Goal: Book appointment/travel/reservation

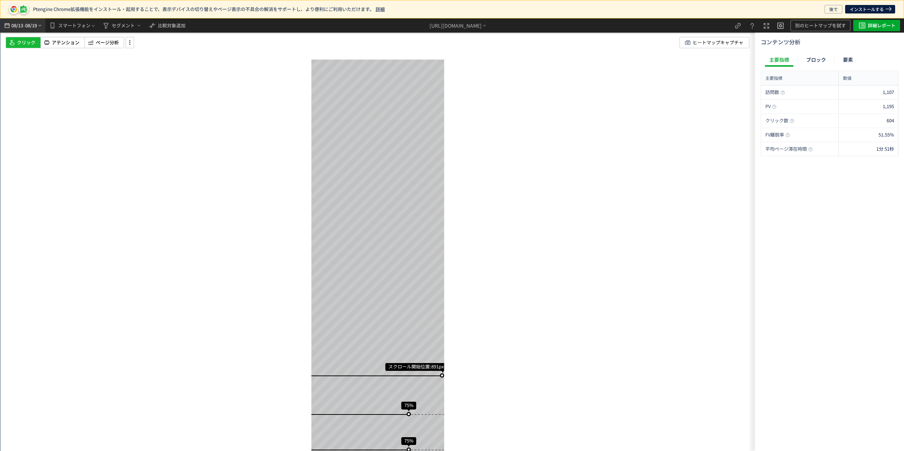
click at [24, 26] on span "-" at bounding box center [24, 25] width 2 height 14
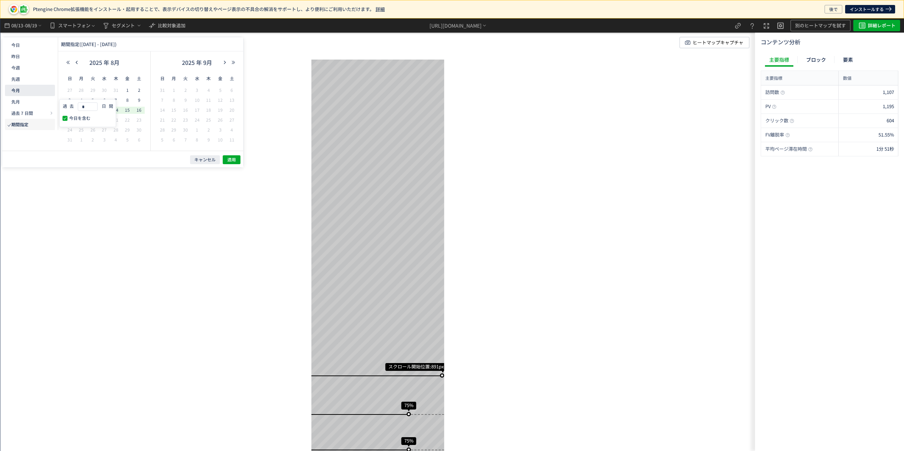
click at [35, 87] on button "今月" at bounding box center [30, 90] width 50 height 11
click at [233, 160] on span "適用" at bounding box center [231, 160] width 9 height 6
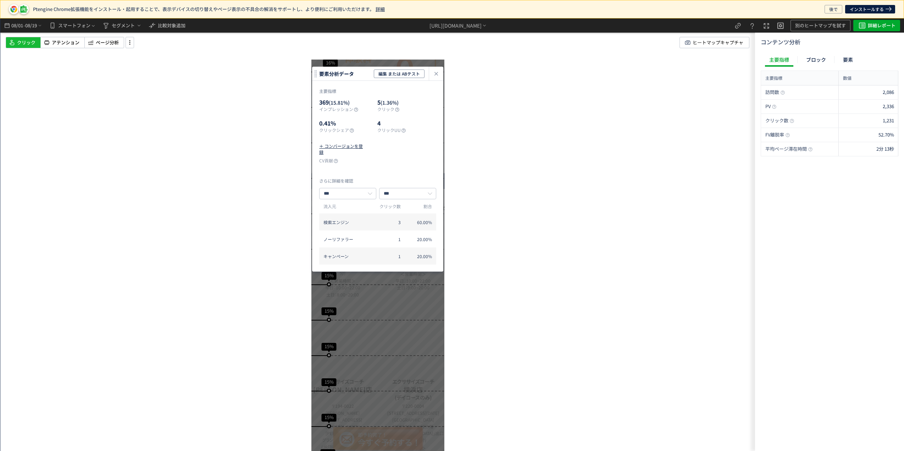
click at [547, 118] on div "スクロール開始位置:903px スクロール到達率 77% スクロール到達率 76% スクロール到達率 76% スクロール到達率 76% スクロール到達率 71…" at bounding box center [377, 234] width 755 height 433
click at [436, 74] on use "heatmap-click-data-modal" at bounding box center [437, 74] width 4 height 4
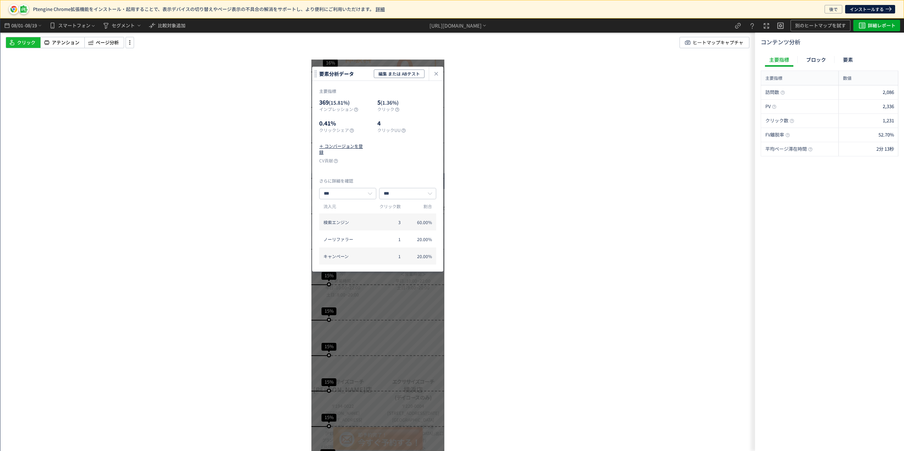
click at [527, 151] on div "スクロール開始位置:903px スクロール到達率 77% スクロール到達率 76% スクロール到達率 76% スクロール到達率 76% スクロール到達率 71…" at bounding box center [377, 234] width 755 height 433
click at [439, 72] on icon "heatmap-click-data-modal" at bounding box center [436, 74] width 9 height 9
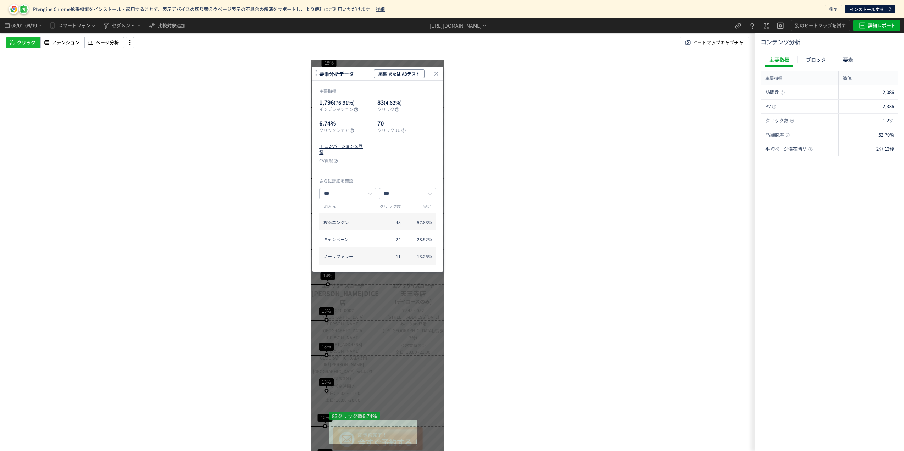
click at [528, 333] on div "スクロール開始位置:903px スクロール到達率 77% スクロール到達率 76% スクロール到達率 76% スクロール到達率 76% スクロール到達率 71…" at bounding box center [377, 234] width 755 height 433
click at [432, 19] on div "[URL][DOMAIN_NAME]" at bounding box center [459, 25] width 58 height 14
click at [445, 51] on li "別ページに移動" at bounding box center [459, 56] width 61 height 11
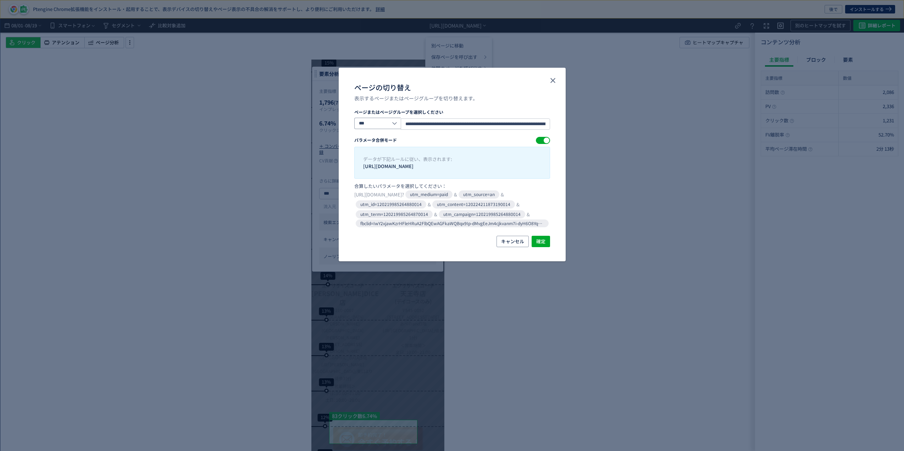
click at [392, 123] on input "***" at bounding box center [377, 123] width 47 height 11
click at [379, 145] on li "ページ" at bounding box center [380, 142] width 50 height 12
click at [553, 82] on icon "close" at bounding box center [553, 80] width 9 height 9
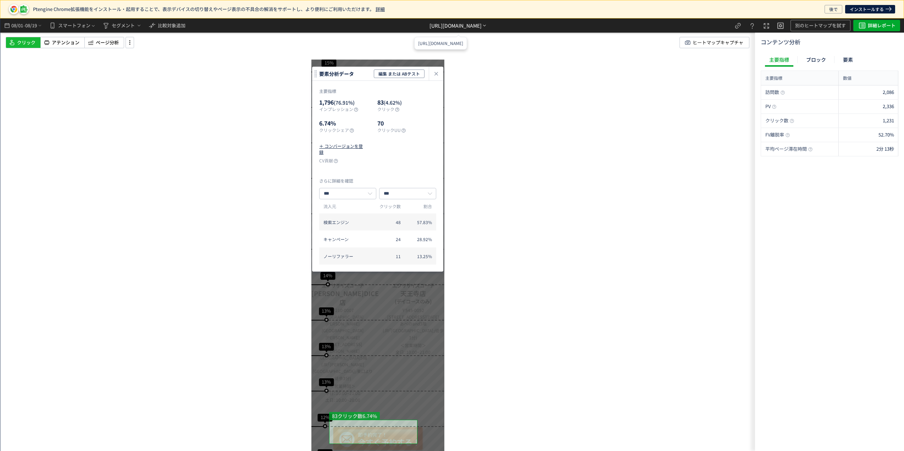
click at [463, 21] on div "[URL][DOMAIN_NAME]" at bounding box center [459, 25] width 58 height 14
click at [536, 31] on div "[URL][DOMAIN_NAME]" at bounding box center [458, 25] width 528 height 14
drag, startPoint x: 399, startPoint y: 26, endPoint x: 500, endPoint y: 29, distance: 101.2
click at [500, 29] on div "[URL][DOMAIN_NAME]" at bounding box center [458, 25] width 528 height 14
copy div "[URL][DOMAIN_NAME]"
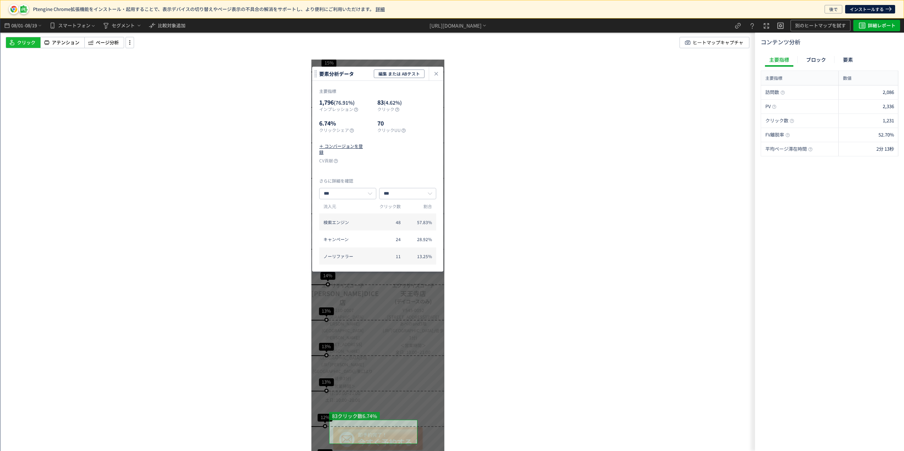
click at [495, 33] on div "スクロール開始位置:903px スクロール到達率 77% スクロール到達率 76% スクロール到達率 76% スクロール到達率 76% スクロール到達率 71…" at bounding box center [377, 234] width 755 height 433
click at [431, 24] on div "[URL][DOMAIN_NAME]" at bounding box center [456, 25] width 52 height 7
click at [442, 51] on li "別ページに移動" at bounding box center [459, 56] width 61 height 11
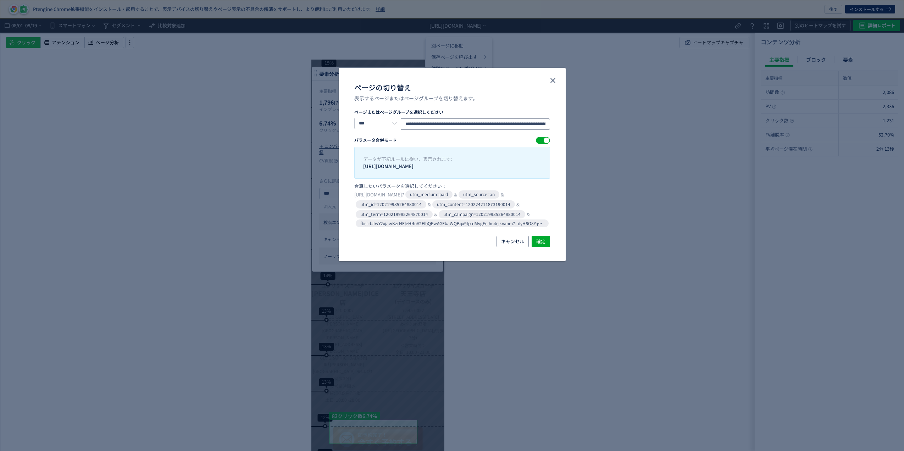
click at [451, 127] on input "**********" at bounding box center [475, 124] width 149 height 11
paste input "ページの切り替え"
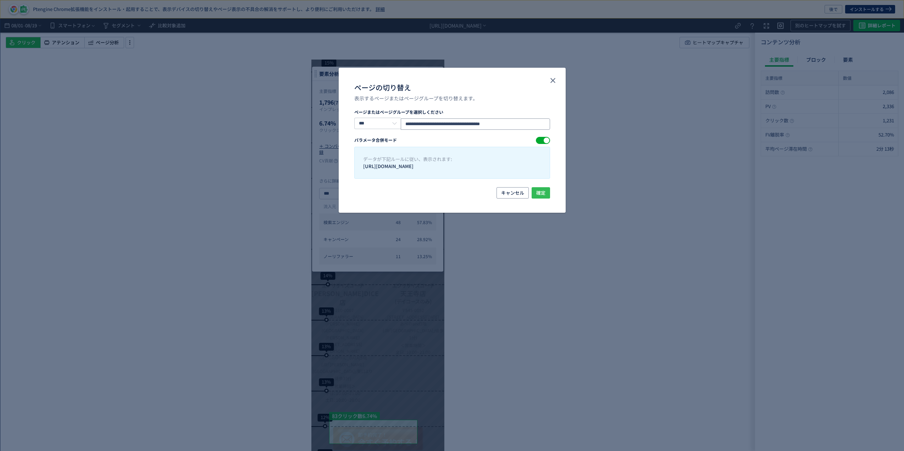
type input "**********"
click at [541, 192] on span "確定" at bounding box center [541, 192] width 9 height 11
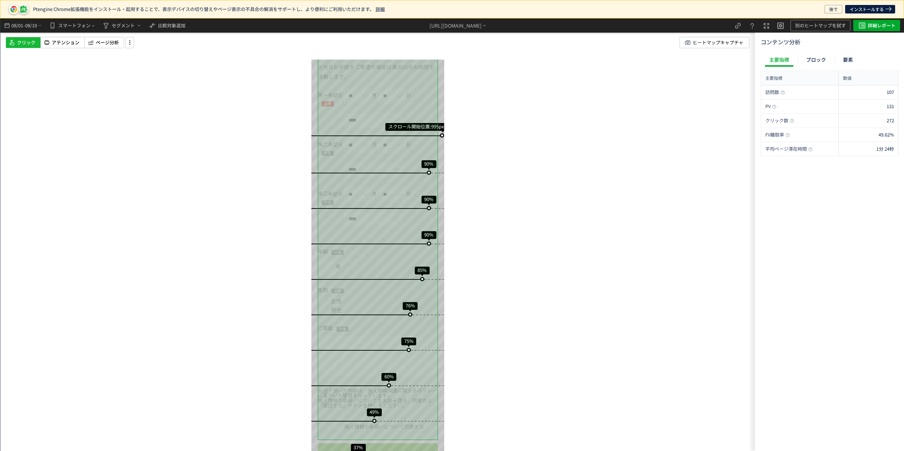
scroll to position [345, 0]
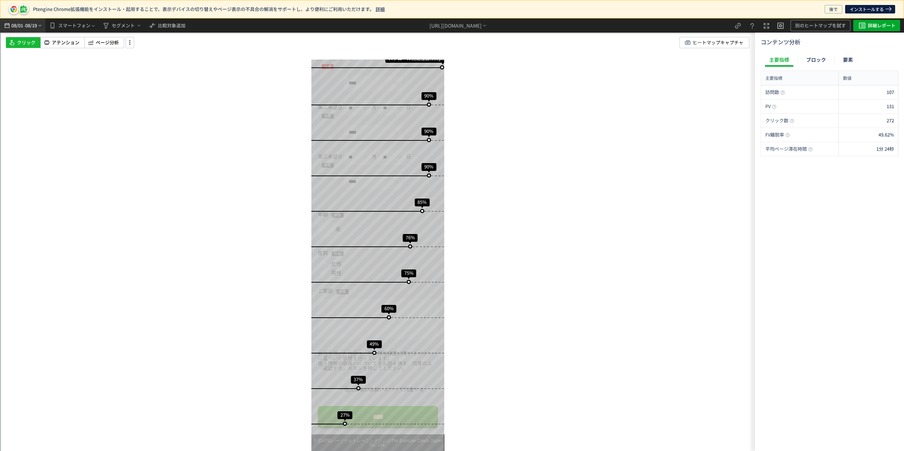
click at [32, 24] on span "08/19" at bounding box center [31, 25] width 12 height 14
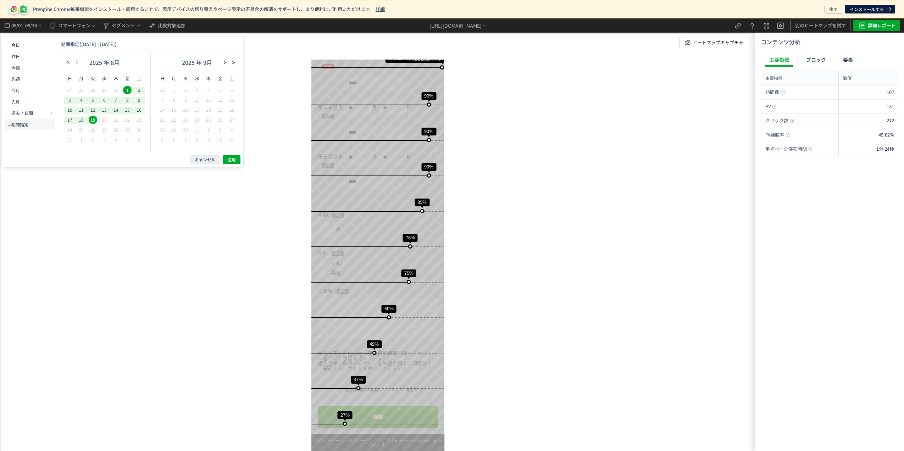
click at [77, 62] on icon "button" at bounding box center [77, 62] width 4 height 4
click at [120, 88] on span "1" at bounding box center [116, 90] width 9 height 9
click at [83, 119] on span "19" at bounding box center [81, 120] width 9 height 9
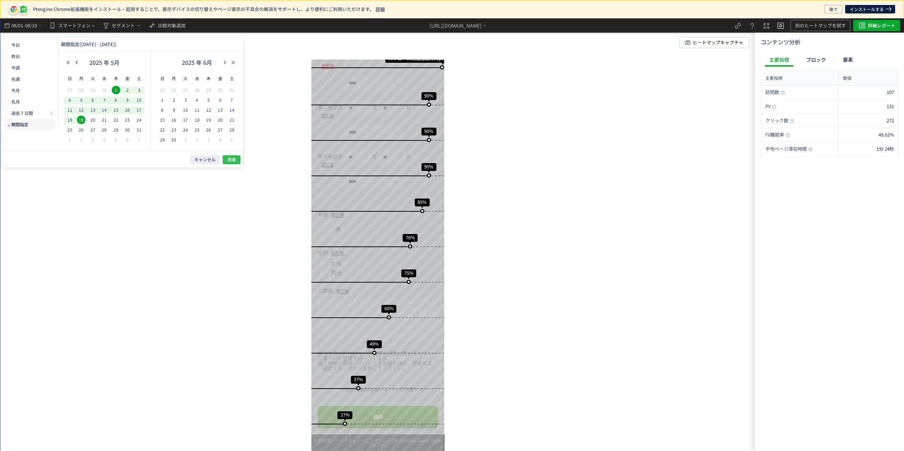
click at [226, 161] on button "適用" at bounding box center [232, 159] width 18 height 9
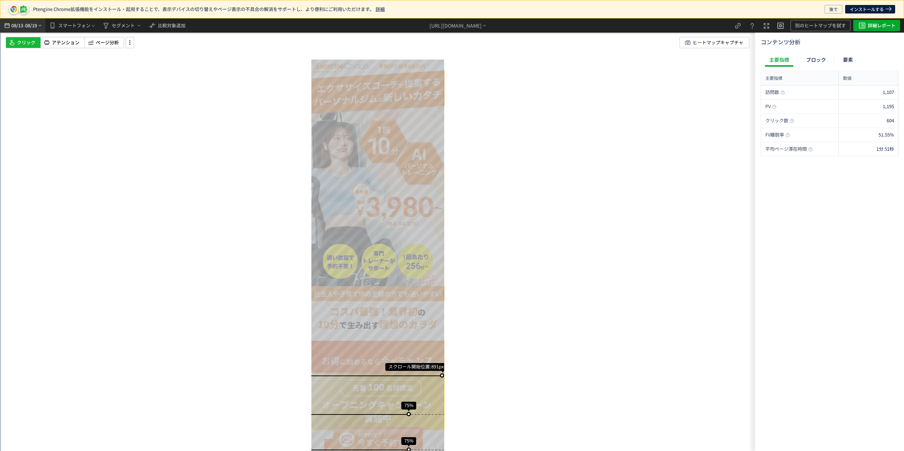
click at [20, 27] on span "08/13" at bounding box center [17, 25] width 12 height 14
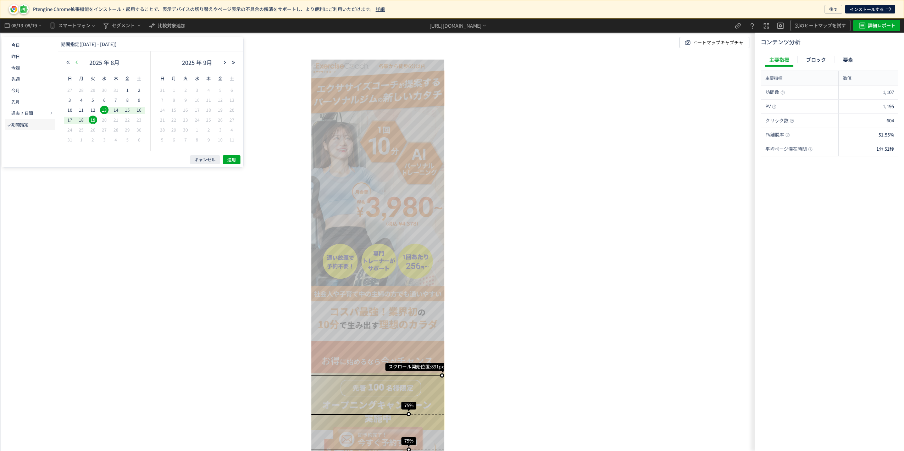
click at [80, 63] on button "button" at bounding box center [76, 62] width 9 height 5
click at [116, 90] on span "1" at bounding box center [116, 90] width 9 height 9
click at [84, 117] on span "19" at bounding box center [81, 120] width 9 height 9
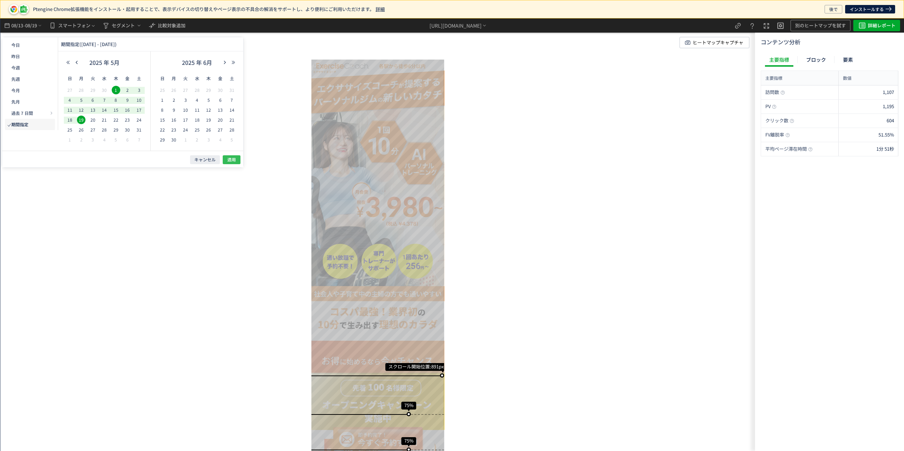
click at [226, 158] on button "適用" at bounding box center [232, 159] width 18 height 9
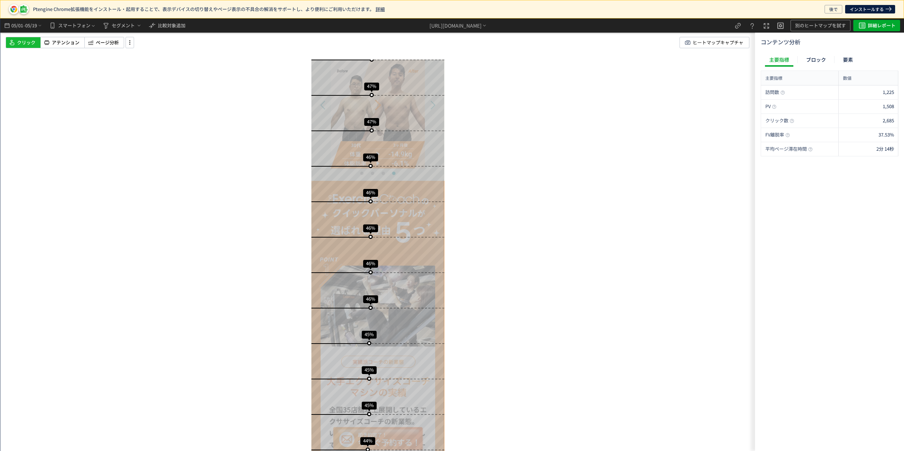
scroll to position [1841, 0]
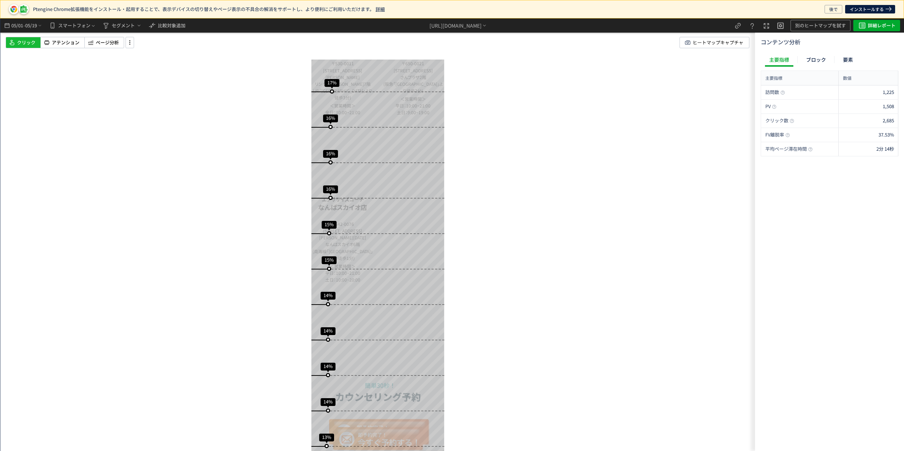
click at [809, 62] on div "ブロック" at bounding box center [816, 60] width 28 height 14
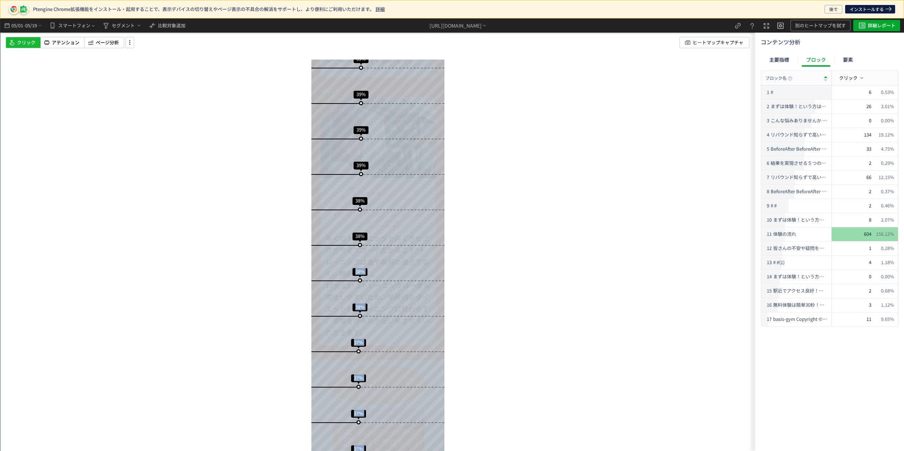
drag, startPoint x: 442, startPoint y: 249, endPoint x: 449, endPoint y: 168, distance: 81.2
click at [449, 168] on div "スクロール開始位置:787px スクロール到達率 77% スクロール到達率 76% スクロール到達率 76% スクロール到達率 75% スクロール到達率 75…" at bounding box center [377, 234] width 755 height 433
click at [628, 175] on div "スクロール開始位置:787px スクロール到達率 77% スクロール到達率 76% スクロール到達率 76% スクロール到達率 75% スクロール到達率 75…" at bounding box center [377, 234] width 755 height 433
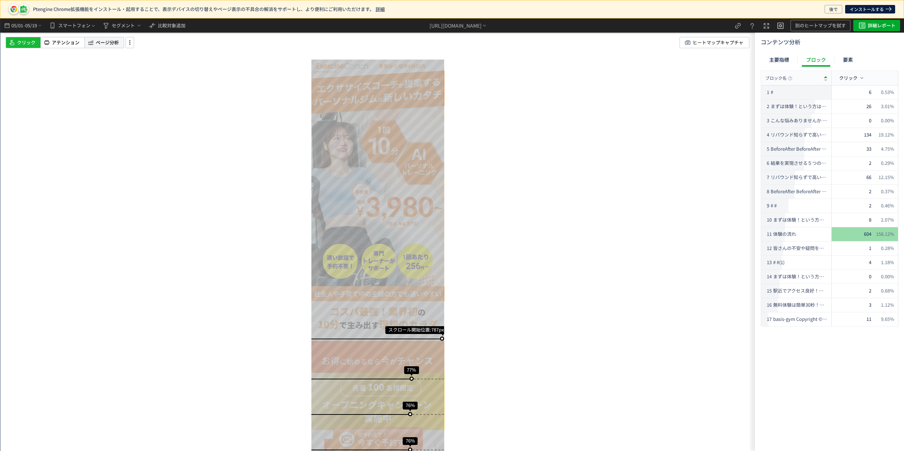
click at [104, 40] on span "ページ分析" at bounding box center [107, 42] width 23 height 7
